Goal: Transaction & Acquisition: Purchase product/service

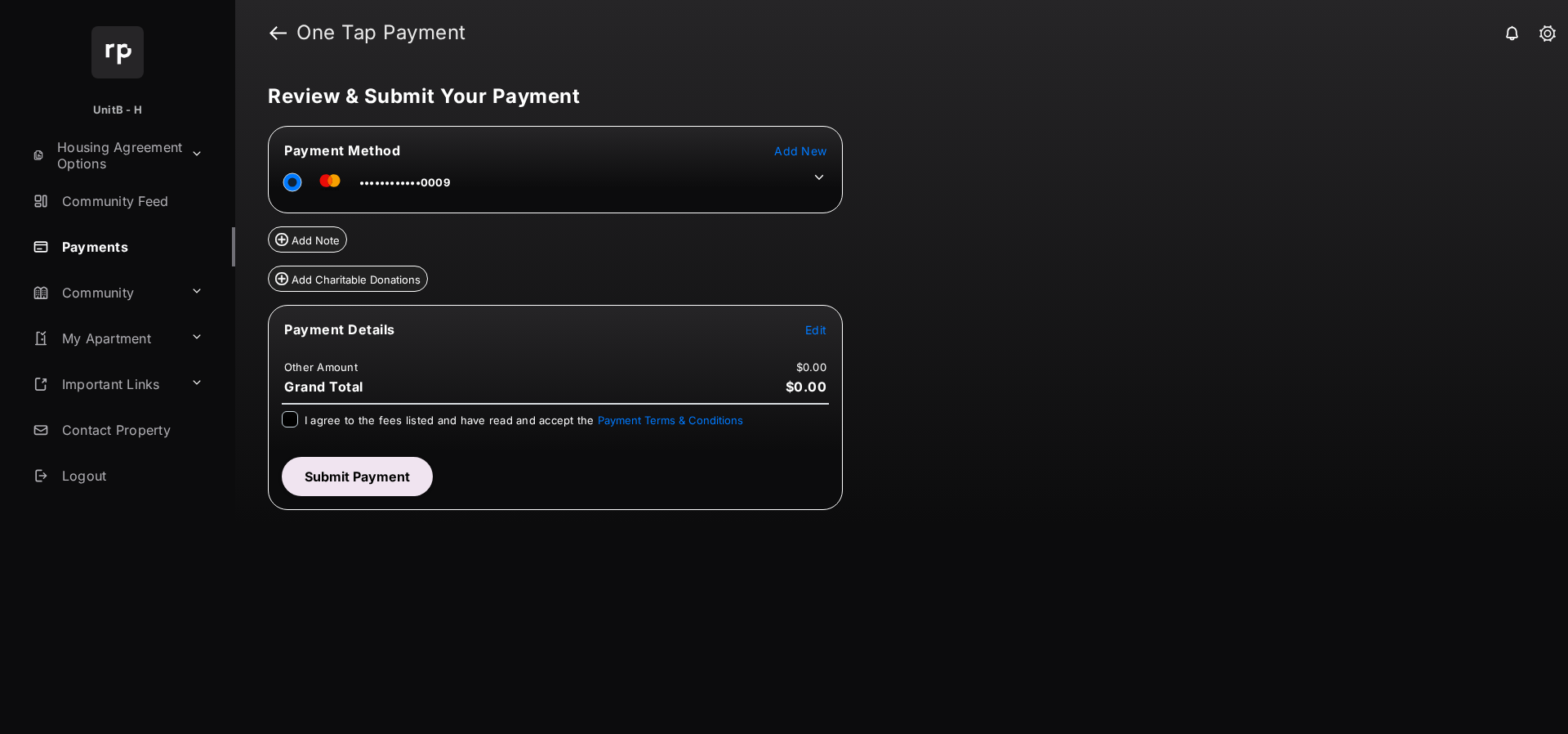
click at [812, 330] on span "Edit" at bounding box center [816, 330] width 21 height 14
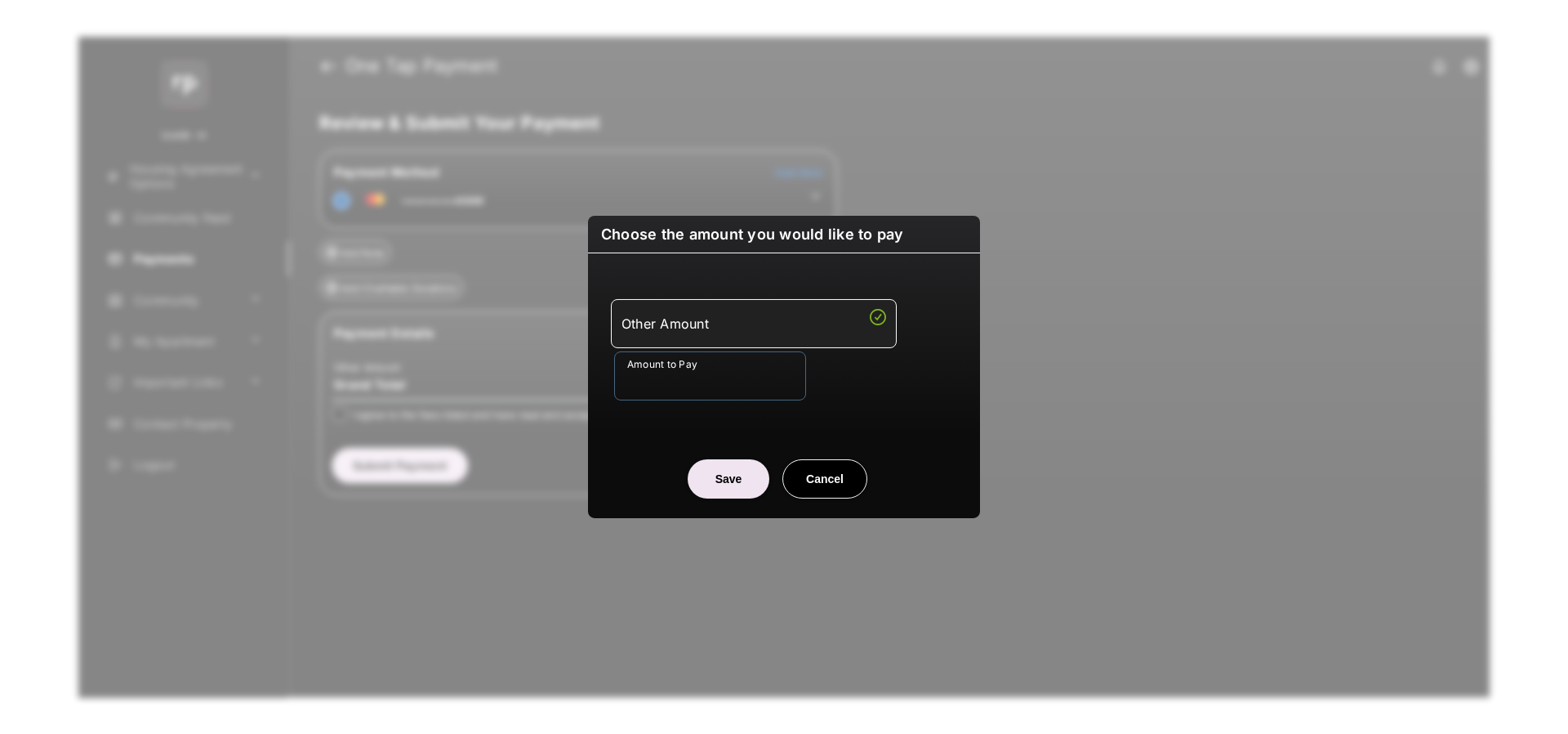
click at [696, 370] on input "Amount to Pay" at bounding box center [710, 375] width 192 height 49
type input "**"
click at [617, 461] on center "Save Cancel" at bounding box center [784, 472] width 353 height 52
click at [738, 475] on button "Save" at bounding box center [729, 479] width 81 height 39
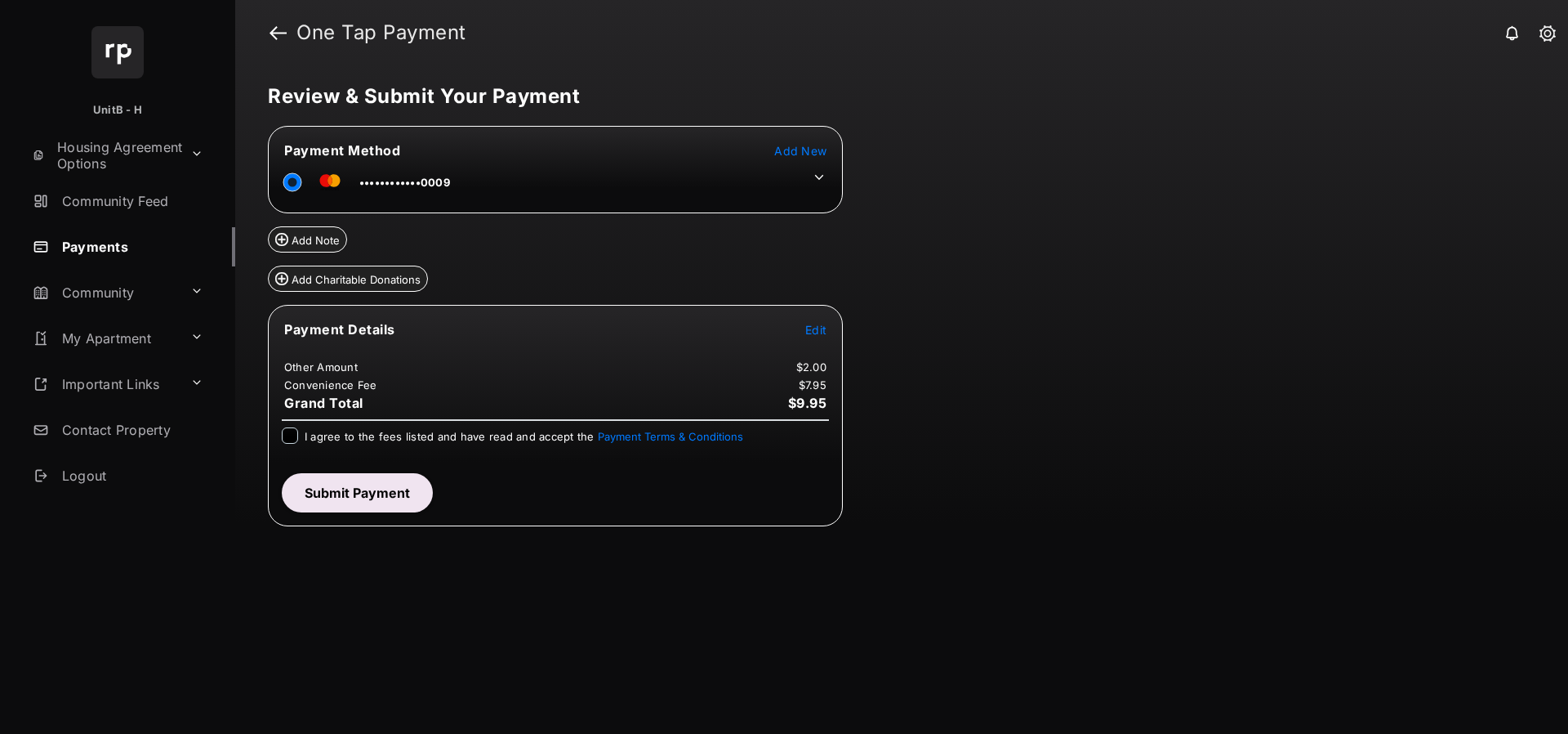
click at [819, 180] on icon at bounding box center [819, 176] width 15 height 15
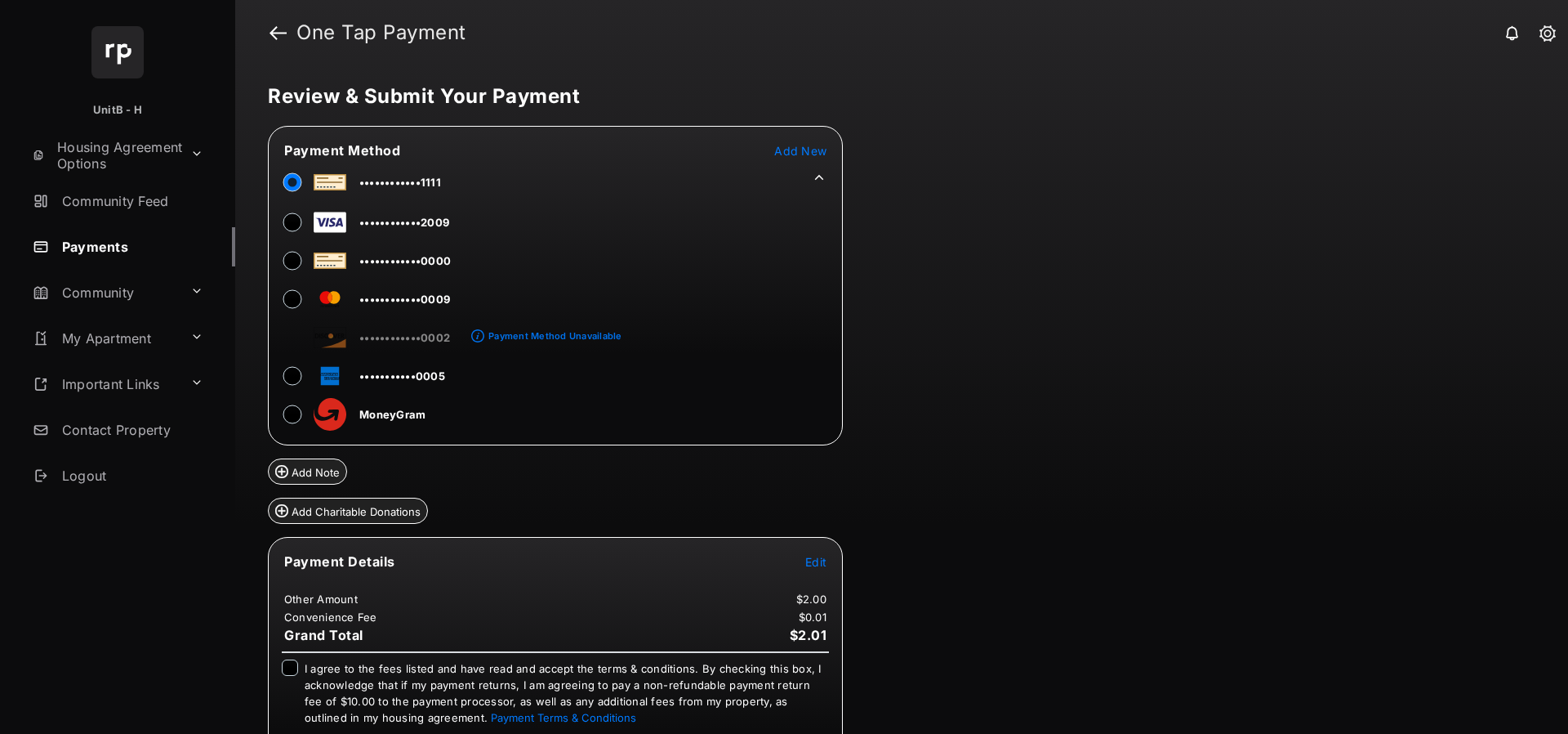
click at [957, 420] on div "Review & Submit Your Payment Payment Method Add New ••••••••••••1111 ••••••••••…" at bounding box center [901, 399] width 1333 height 668
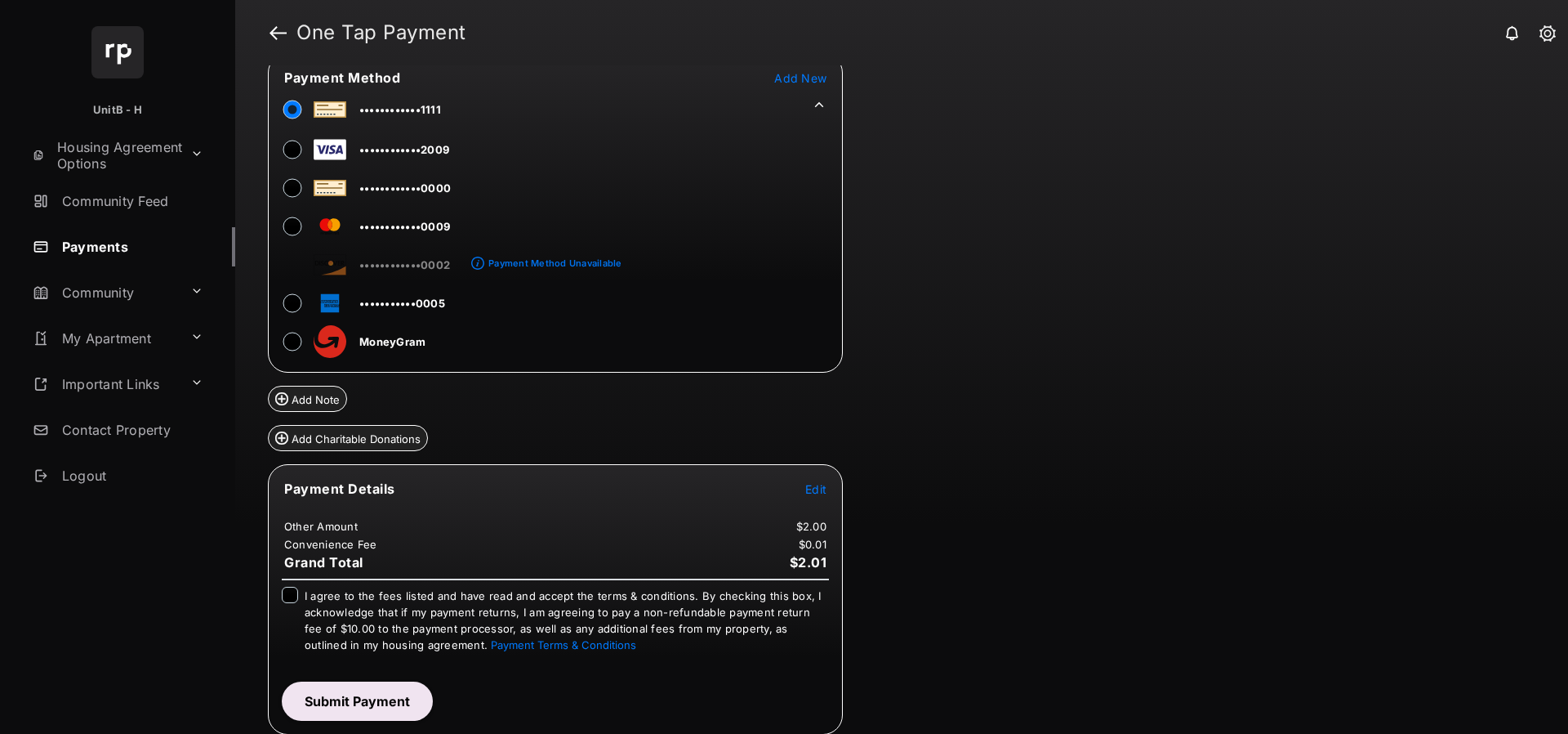
scroll to position [76, 0]
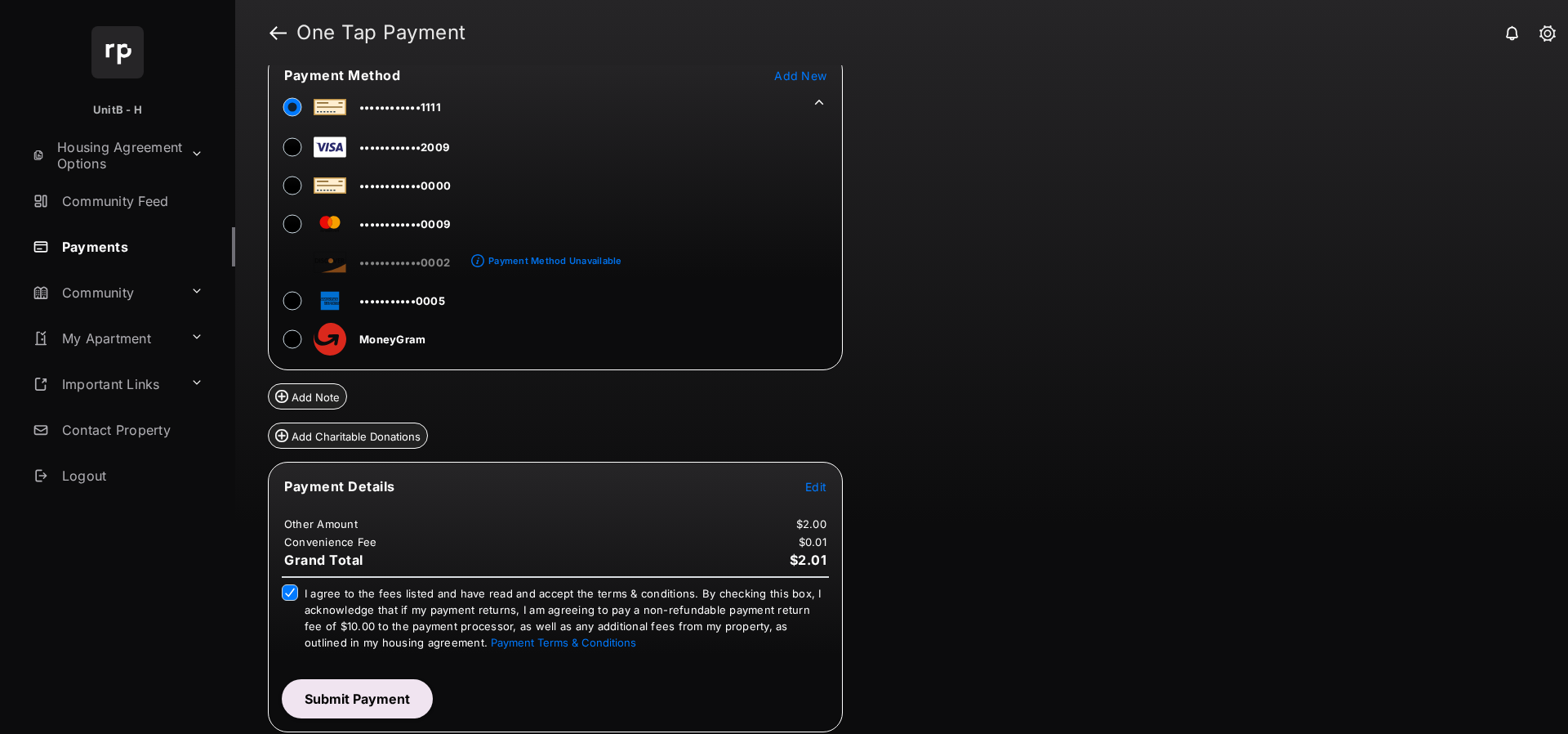
click at [345, 691] on button "Submit Payment" at bounding box center [358, 698] width 151 height 39
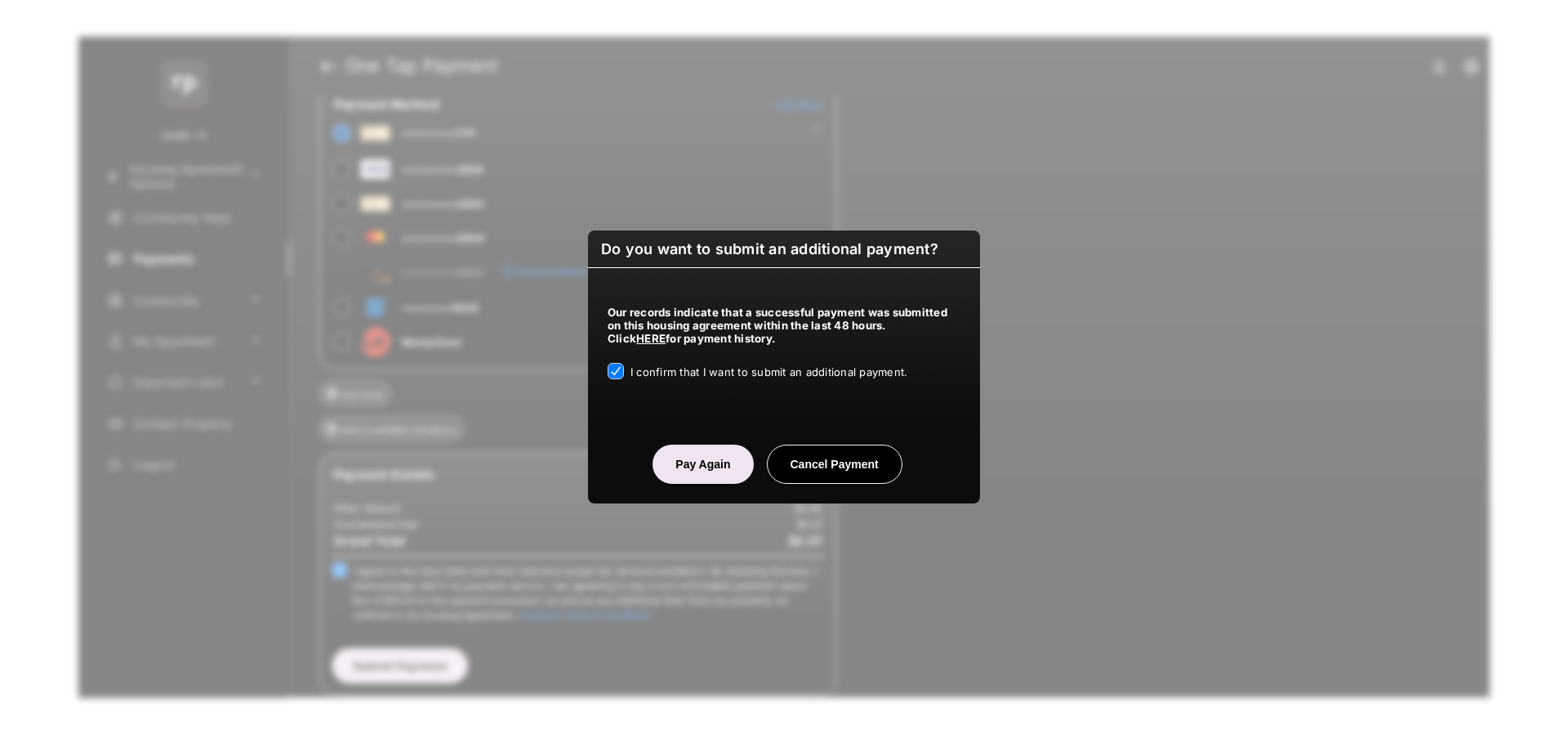
click at [695, 470] on button "Pay Again" at bounding box center [703, 463] width 101 height 39
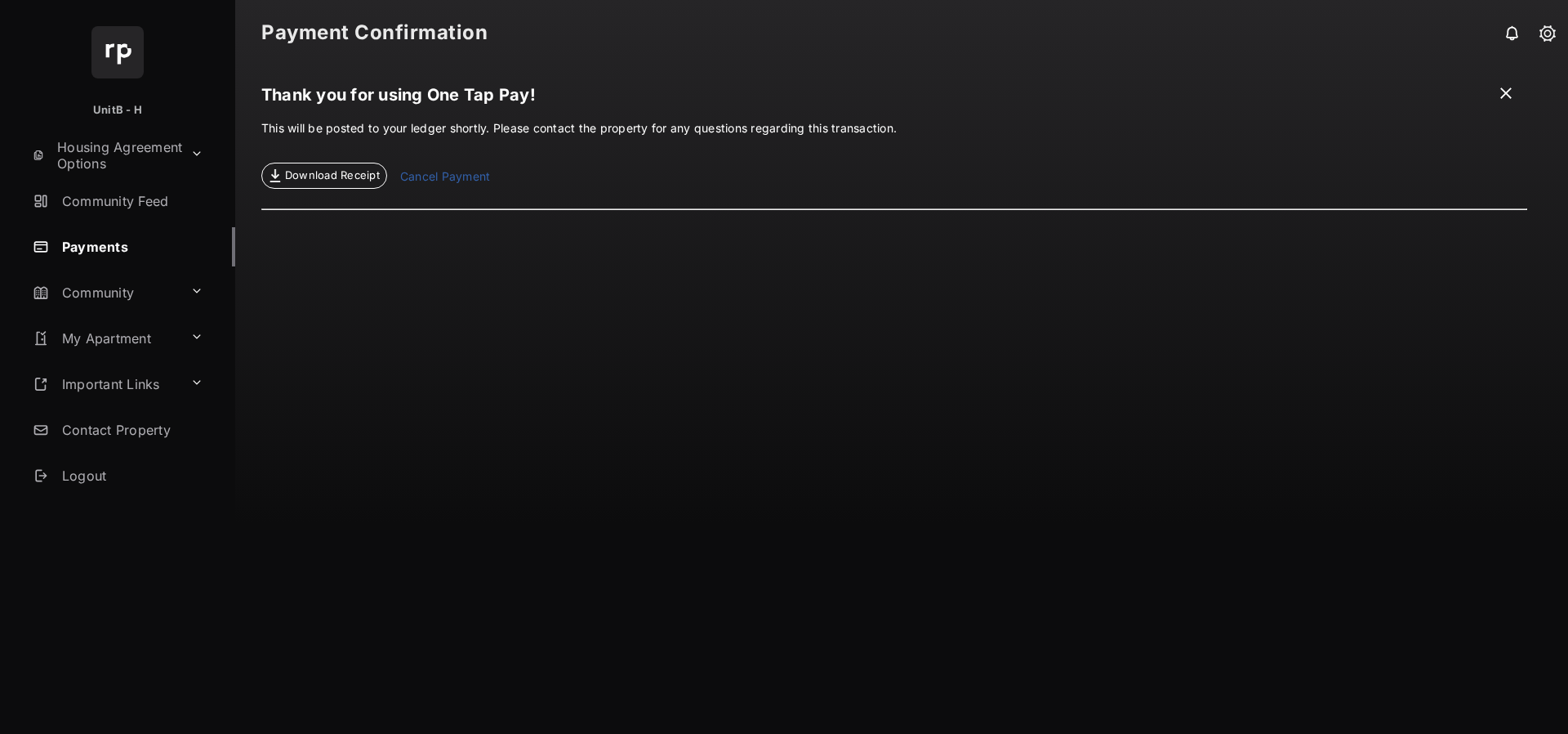
click at [1509, 91] on span at bounding box center [1505, 95] width 16 height 20
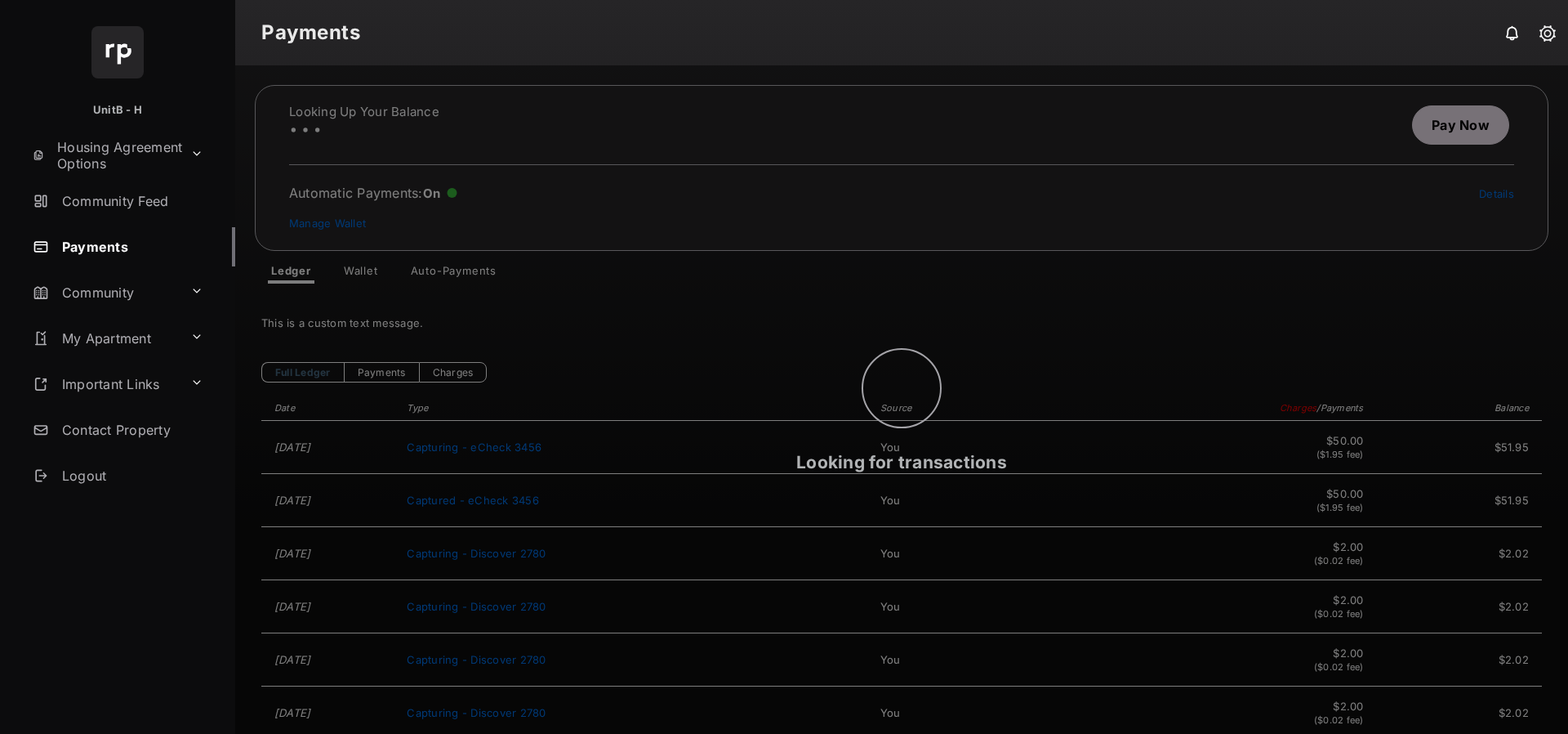
click at [1445, 122] on div "Looking for transactions" at bounding box center [901, 399] width 1333 height 668
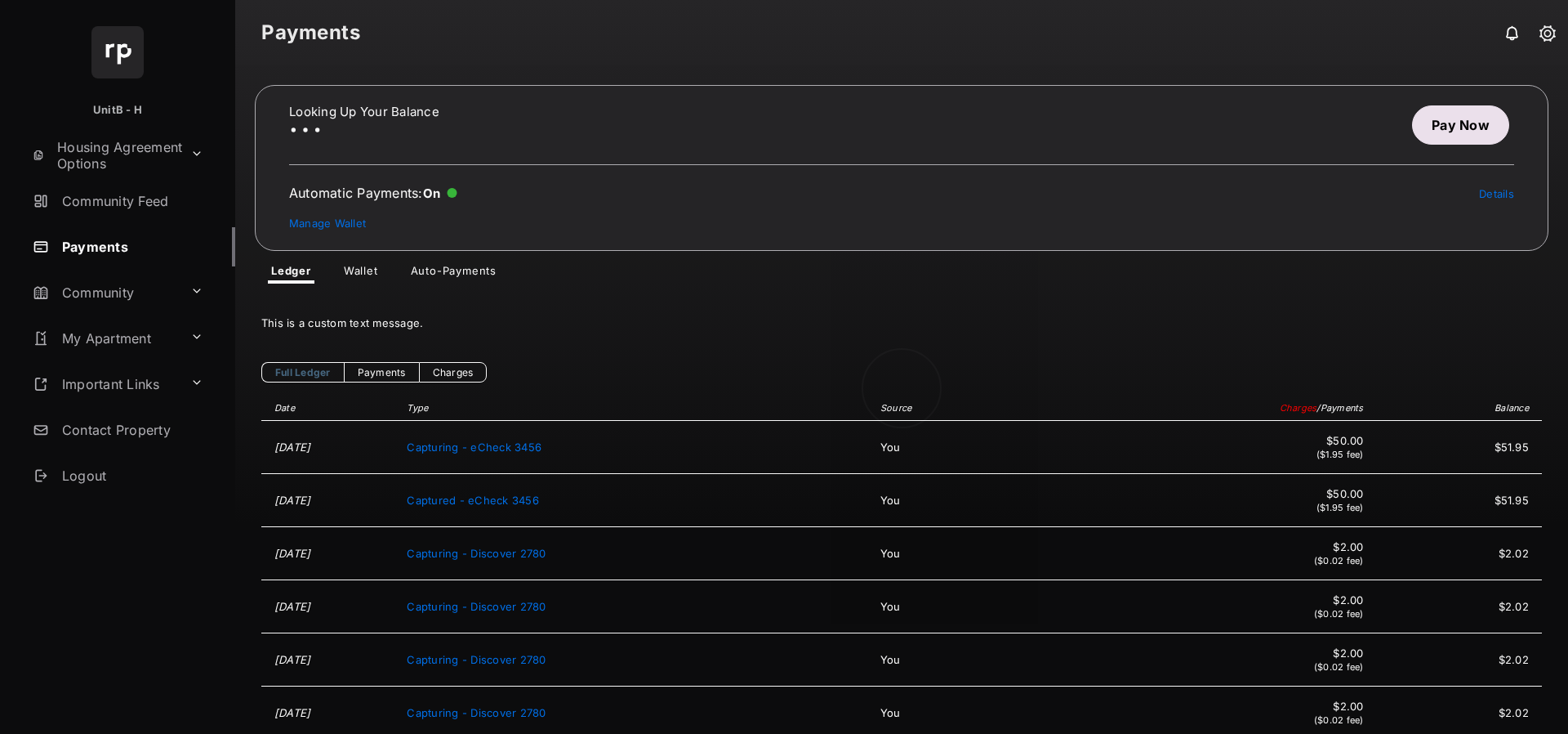
click at [1451, 121] on div at bounding box center [901, 399] width 1333 height 668
click at [1446, 123] on link "Pay Now" at bounding box center [1460, 125] width 97 height 39
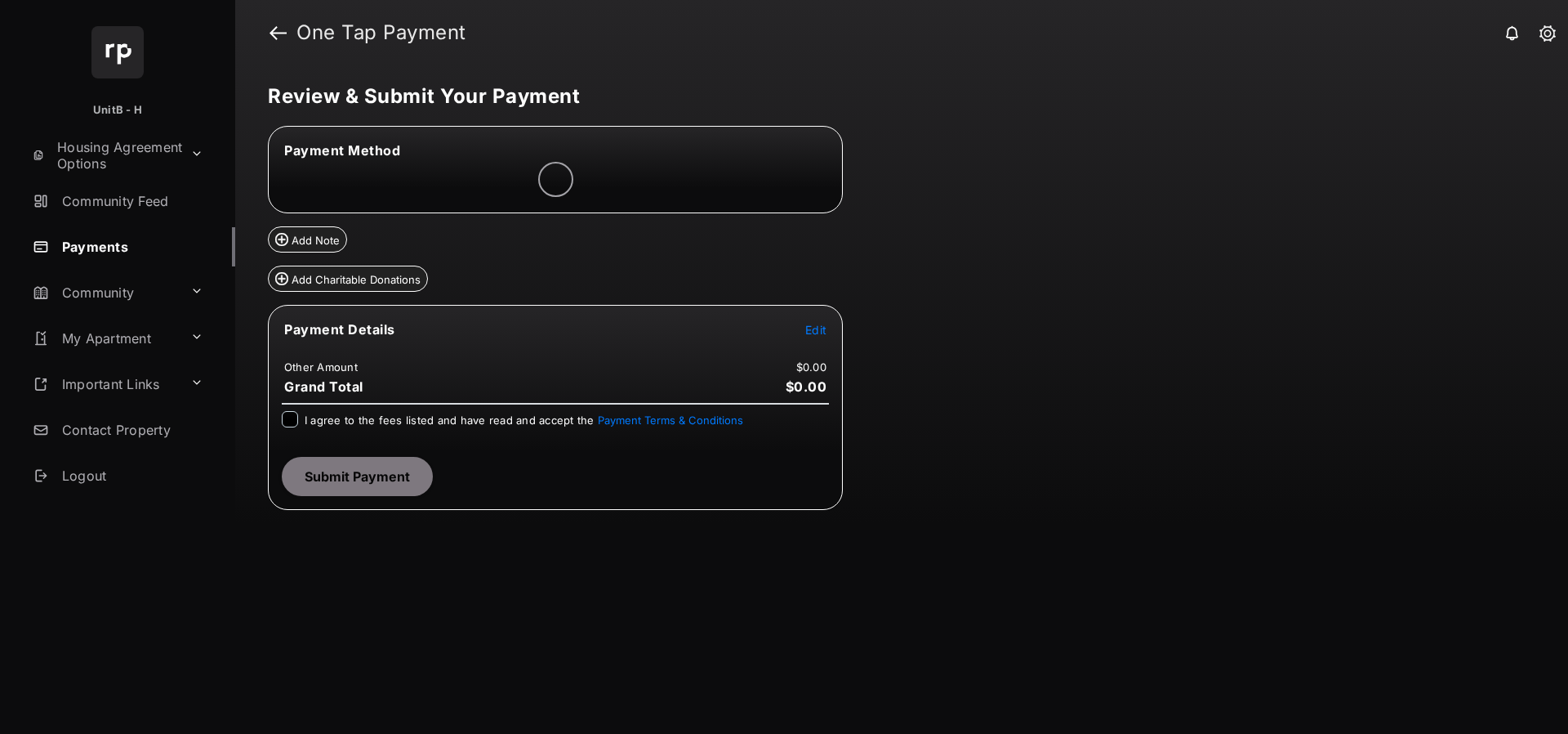
click at [821, 330] on span "Edit" at bounding box center [816, 330] width 21 height 14
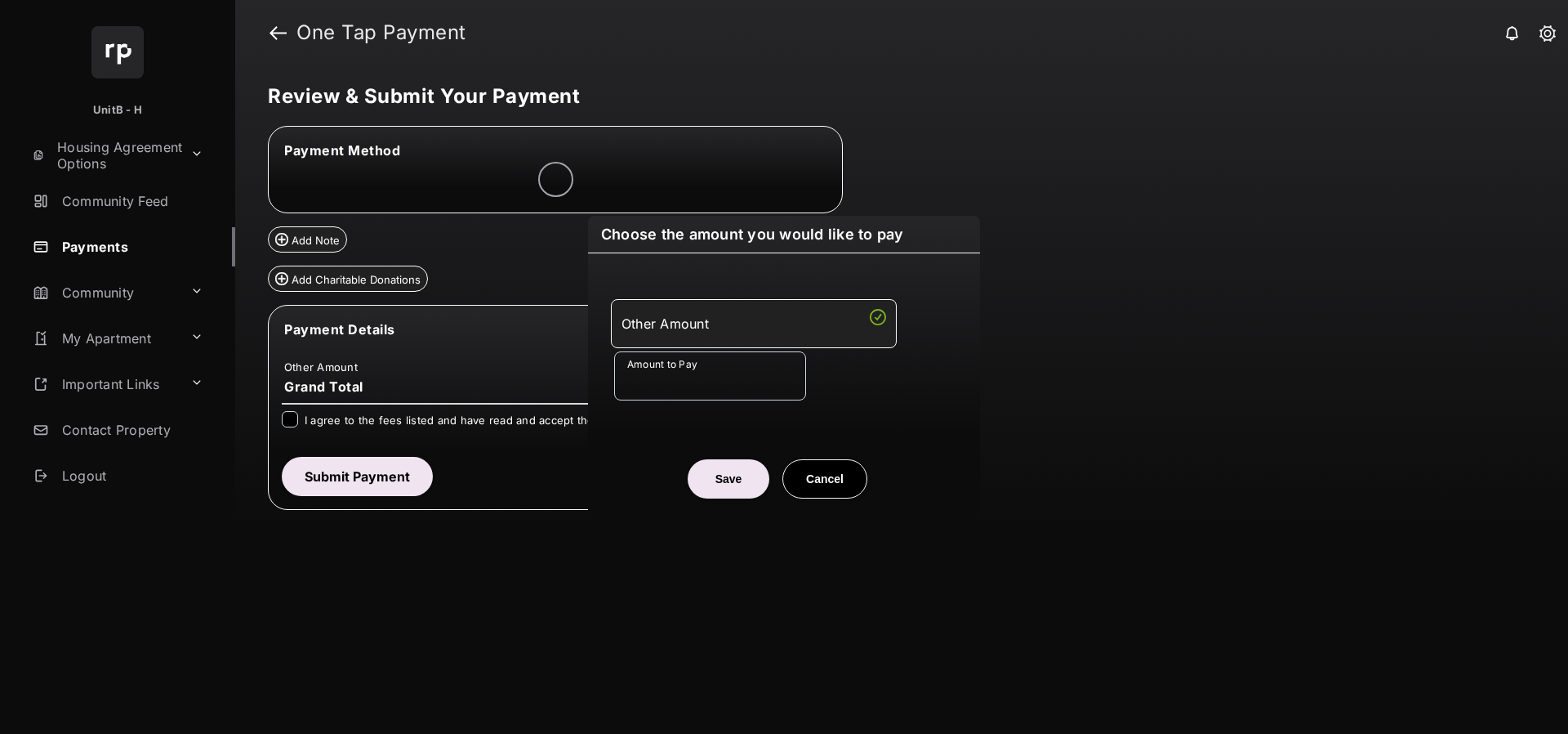
click at [704, 385] on input "Amount to Pay" at bounding box center [710, 375] width 192 height 49
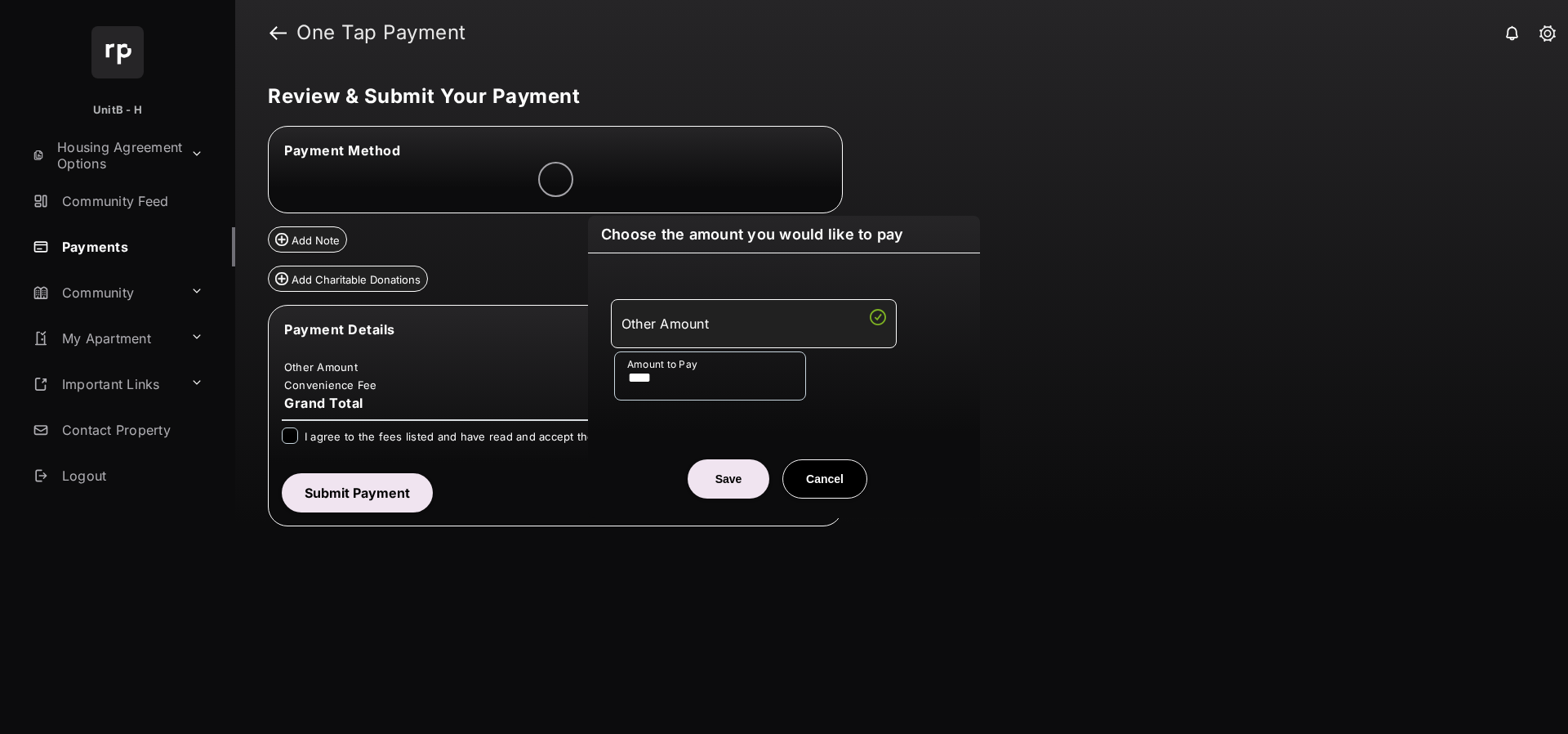
type input "****"
click at [720, 461] on button "Save" at bounding box center [729, 479] width 81 height 39
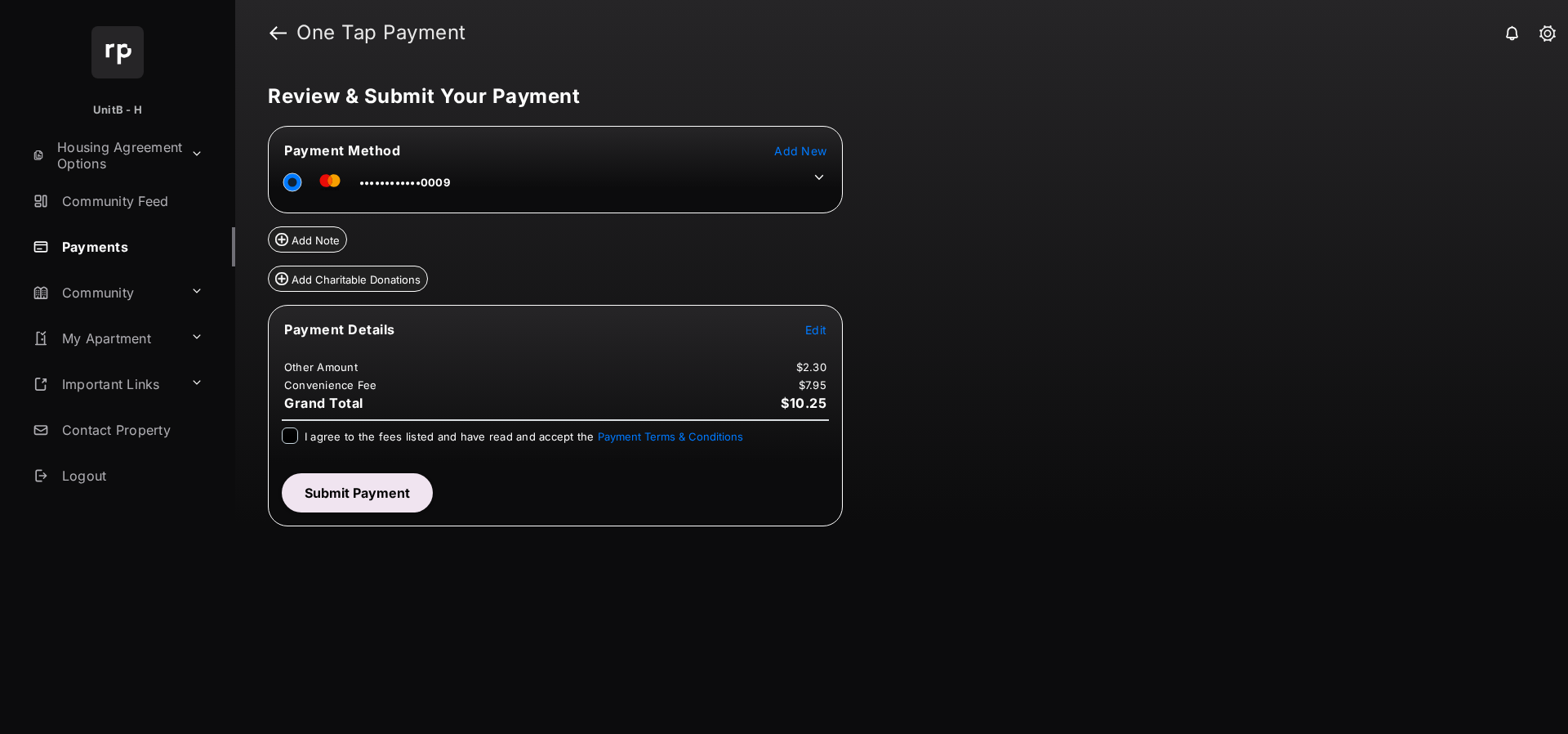
click at [818, 171] on icon at bounding box center [819, 176] width 15 height 15
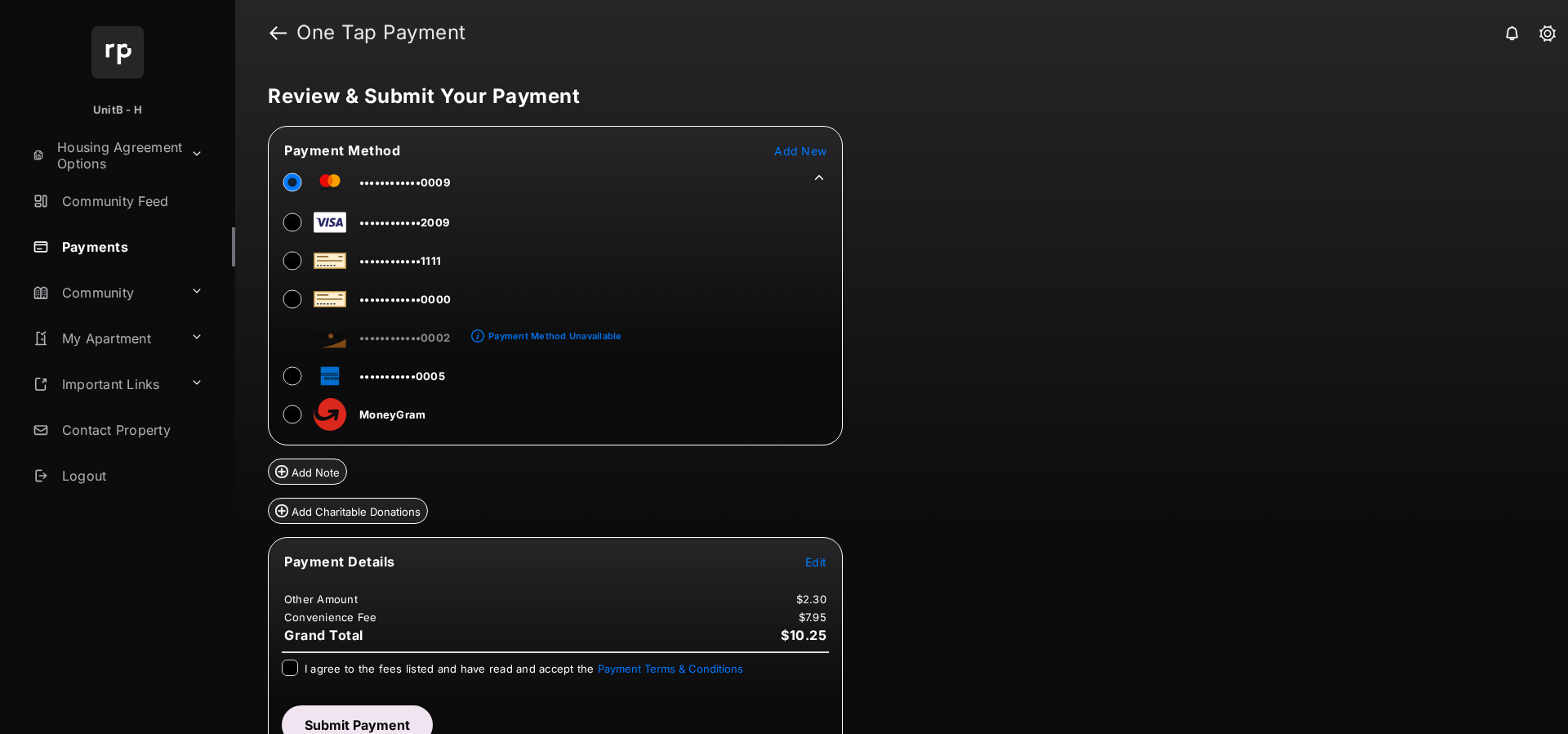
click at [276, 303] on tr "••••••••••••0000" at bounding box center [446, 297] width 352 height 37
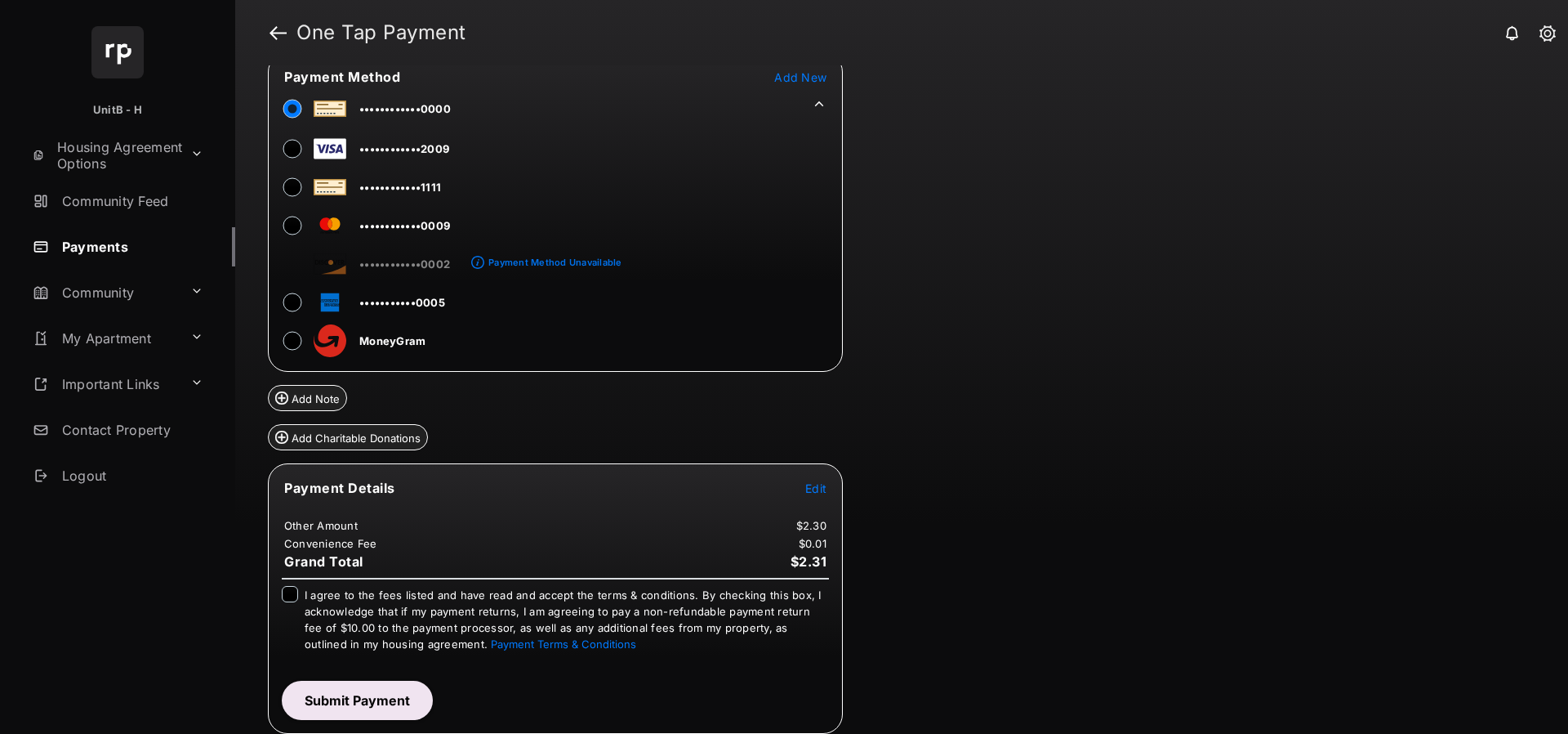
scroll to position [76, 0]
click at [351, 696] on button "Submit Payment" at bounding box center [358, 698] width 151 height 39
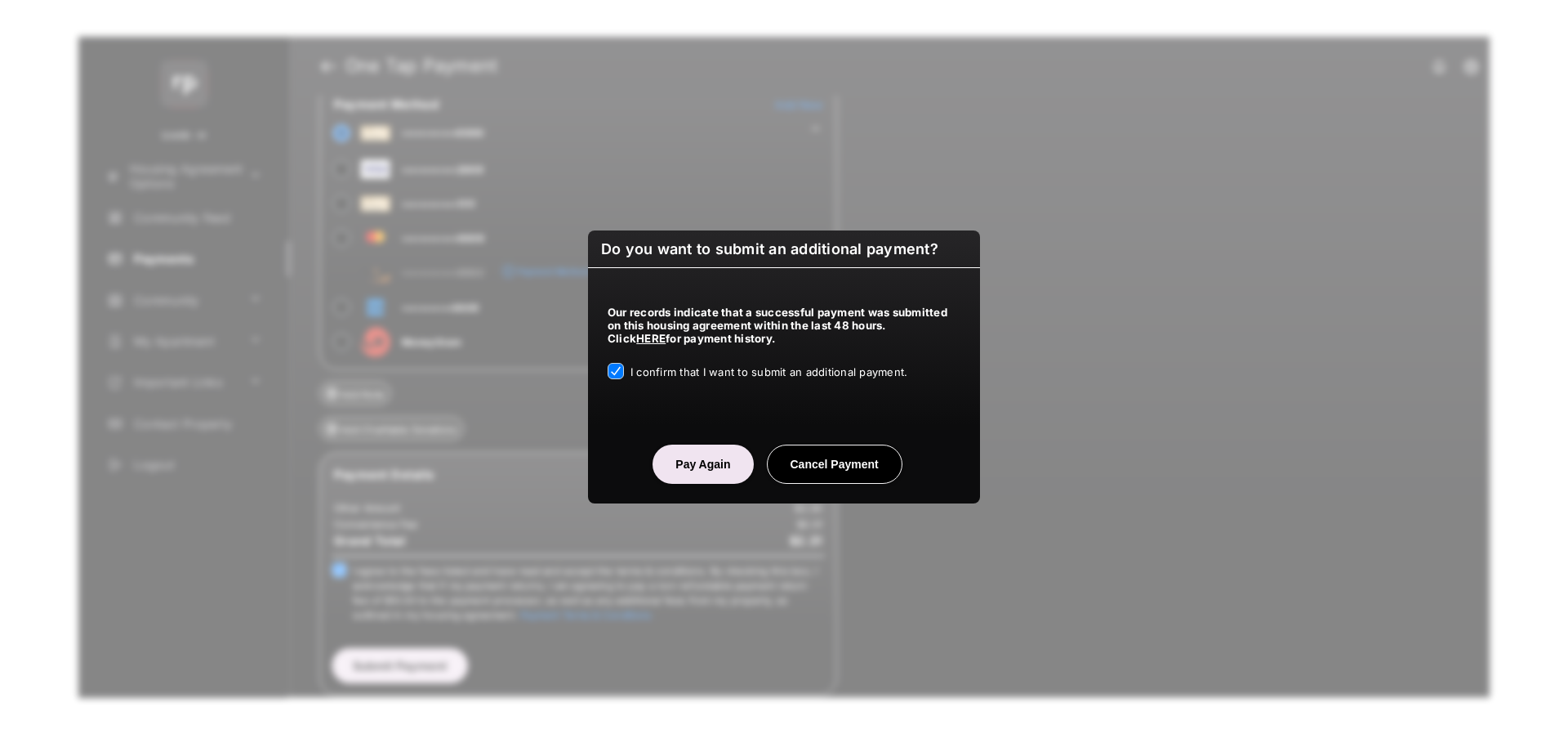
click at [680, 464] on button "Pay Again" at bounding box center [703, 463] width 101 height 39
